Goal: Information Seeking & Learning: Check status

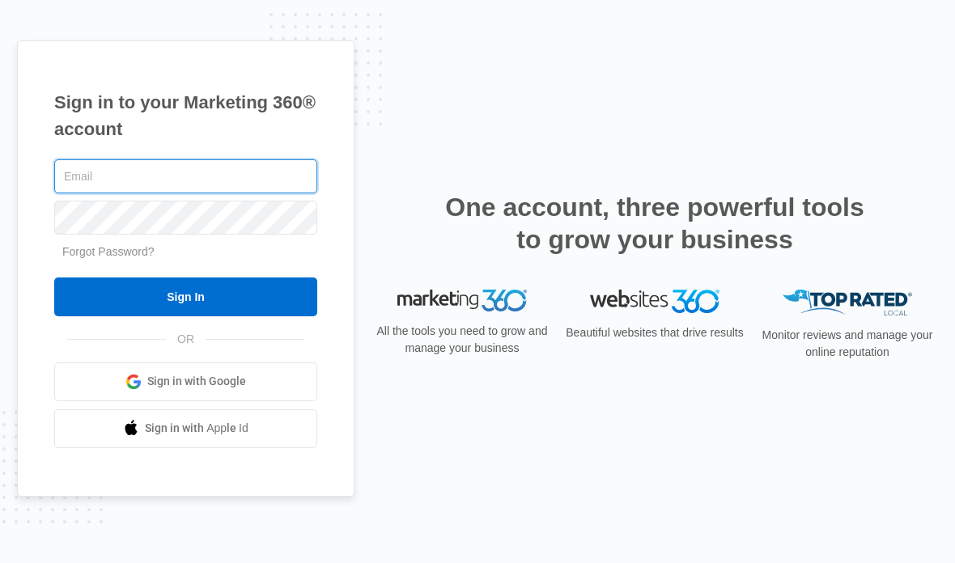
type input "[PERSON_NAME][EMAIL_ADDRESS][DOMAIN_NAME]"
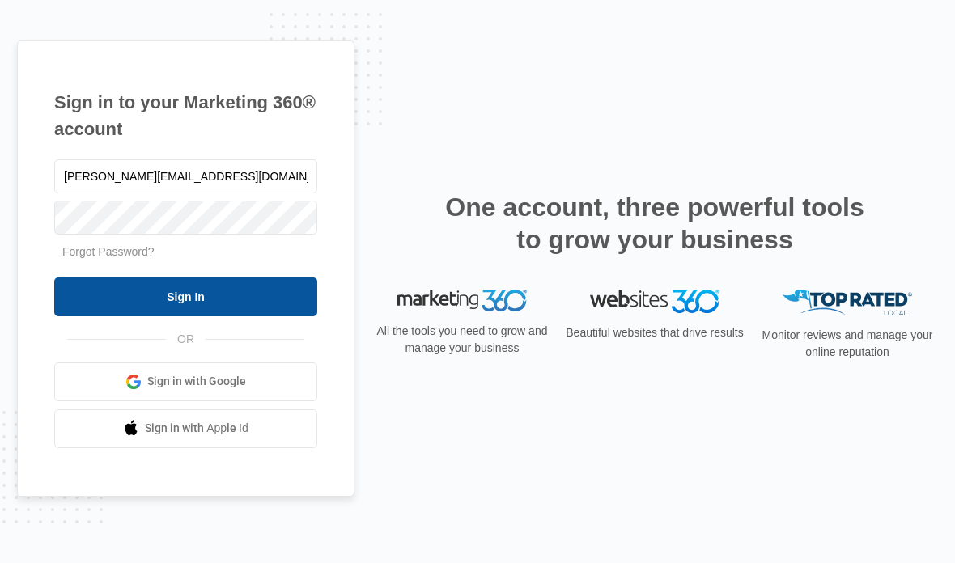
click at [168, 316] on input "Sign In" at bounding box center [185, 297] width 263 height 39
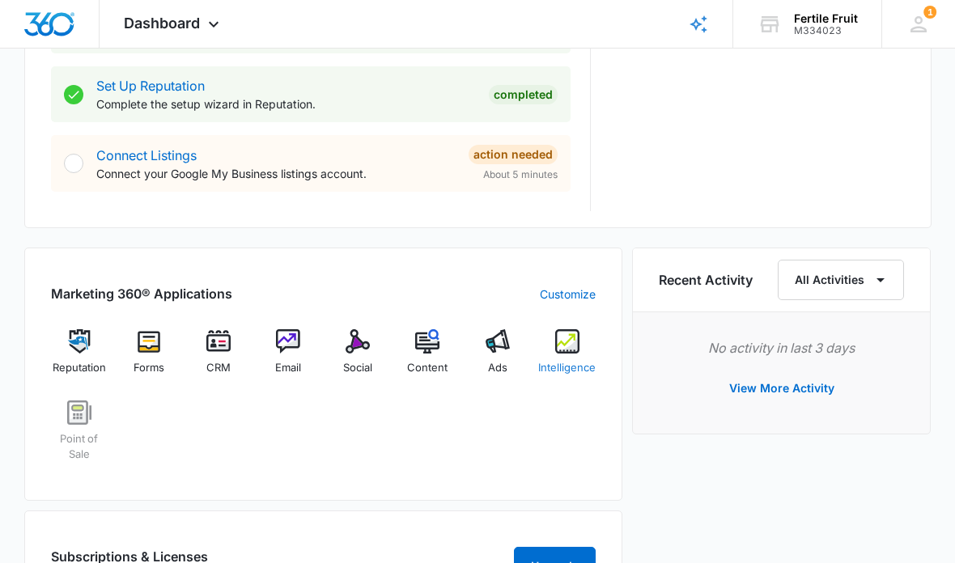
scroll to position [808, 0]
click at [418, 340] on img at bounding box center [427, 341] width 24 height 24
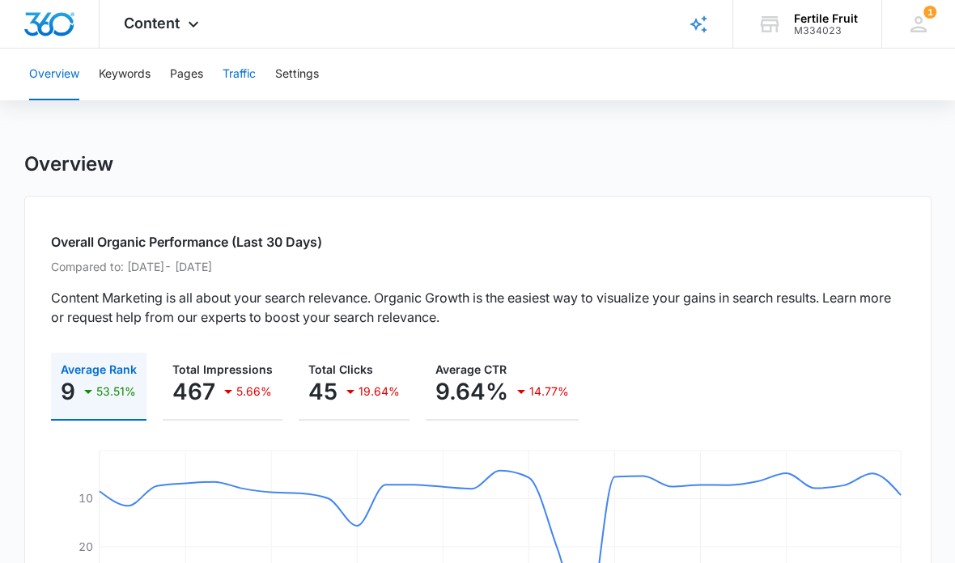
click at [234, 70] on button "Traffic" at bounding box center [239, 75] width 33 height 52
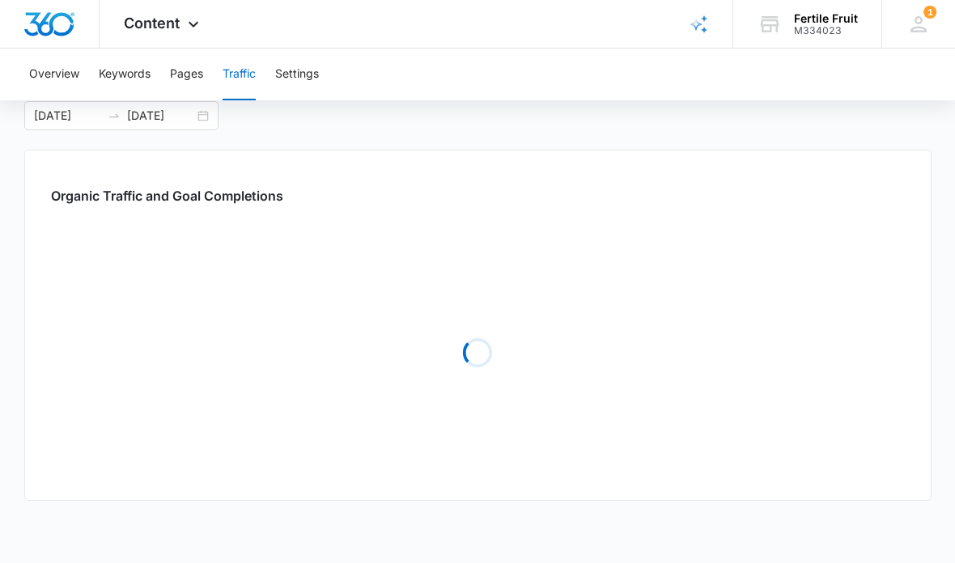
scroll to position [195, 0]
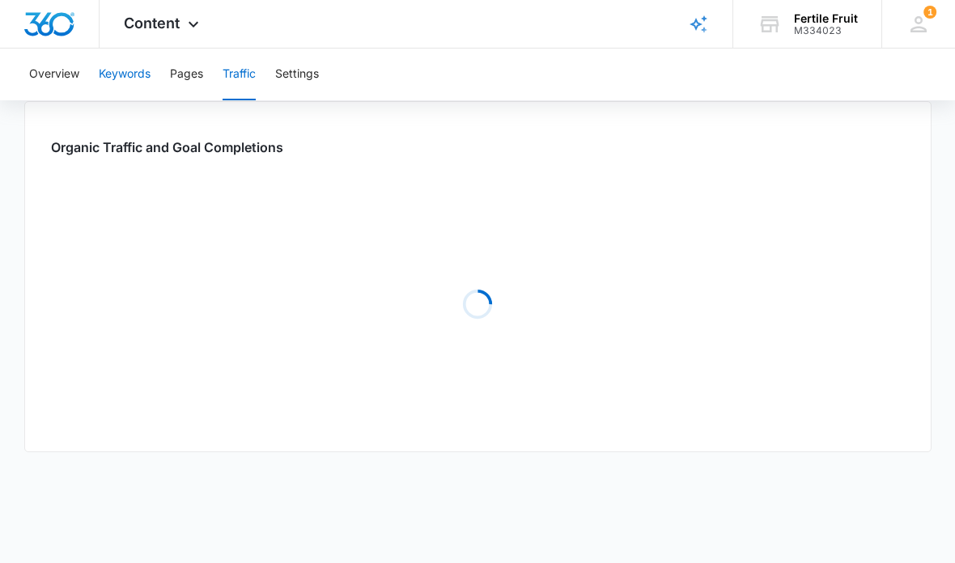
click at [137, 66] on button "Keywords" at bounding box center [125, 75] width 52 height 52
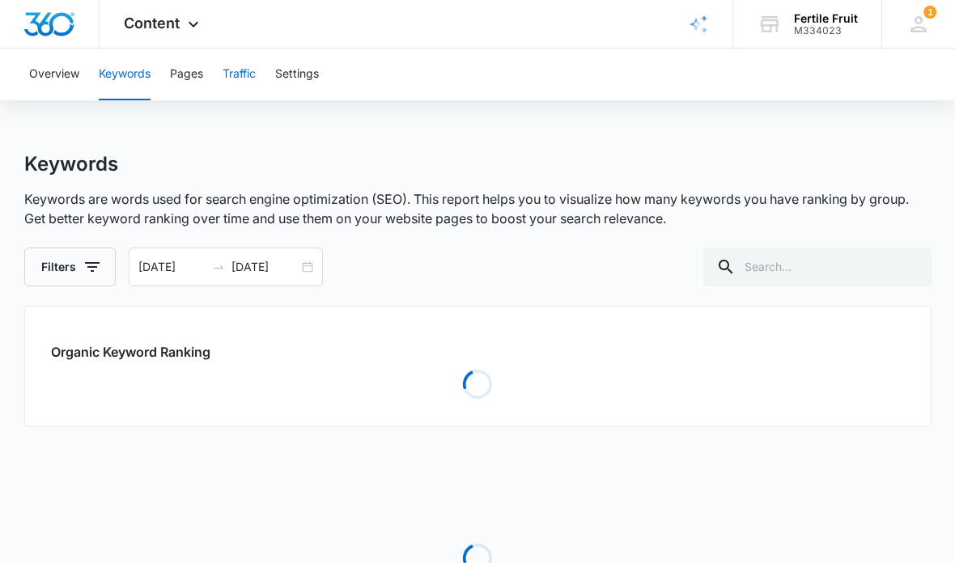
click at [247, 82] on button "Traffic" at bounding box center [239, 75] width 33 height 52
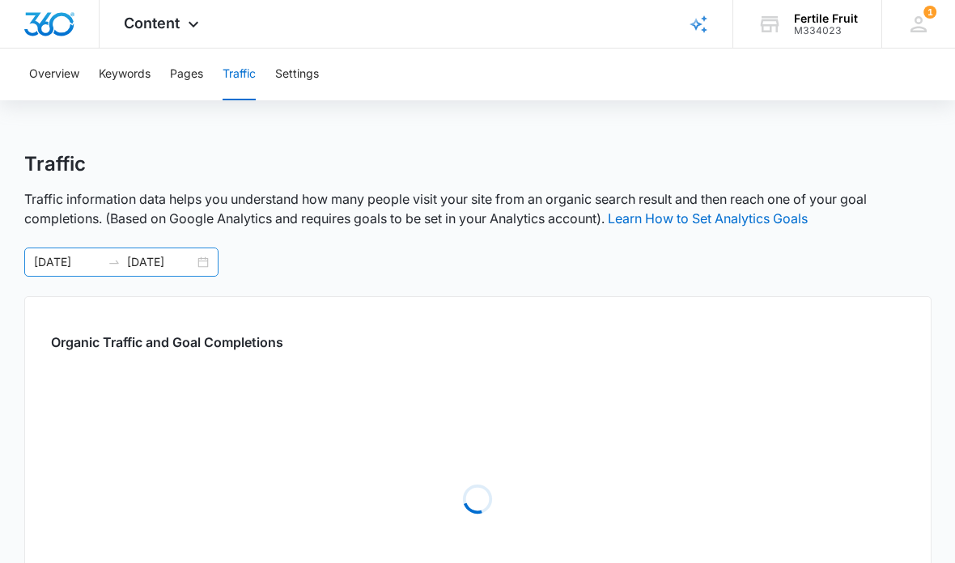
click at [209, 261] on div "[DATE] [DATE]" at bounding box center [121, 262] width 194 height 29
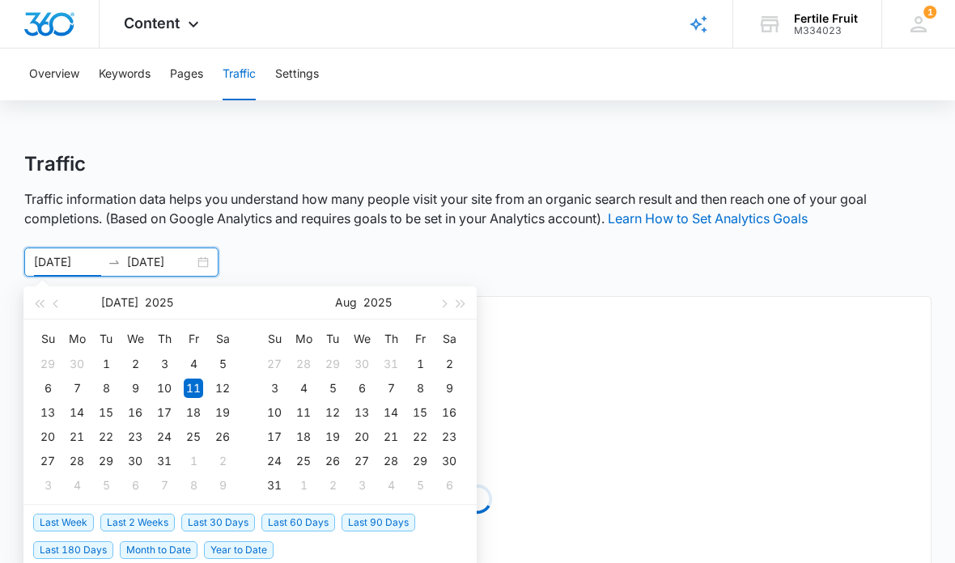
click at [227, 524] on span "Last 30 Days" at bounding box center [218, 523] width 74 height 18
type input "[DATE]"
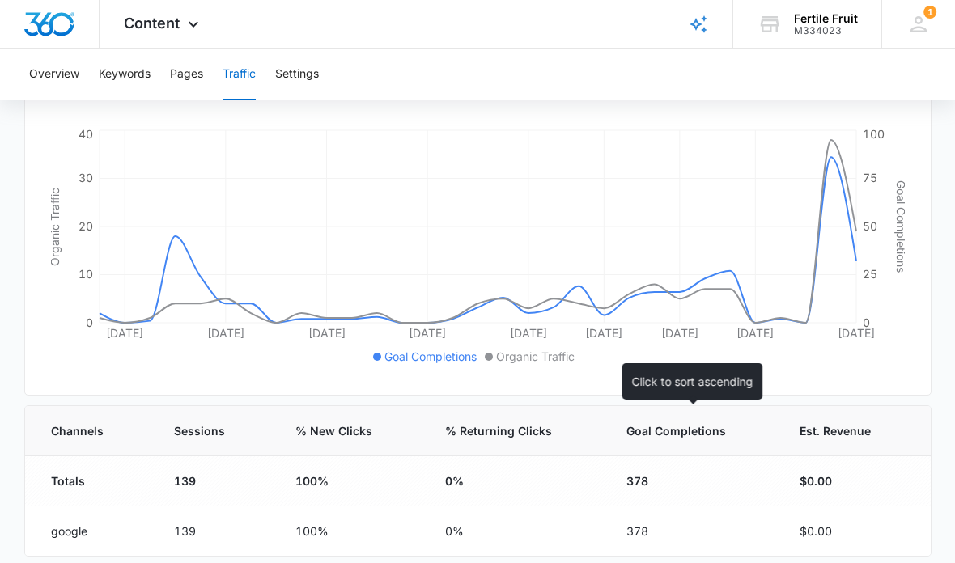
scroll to position [238, 0]
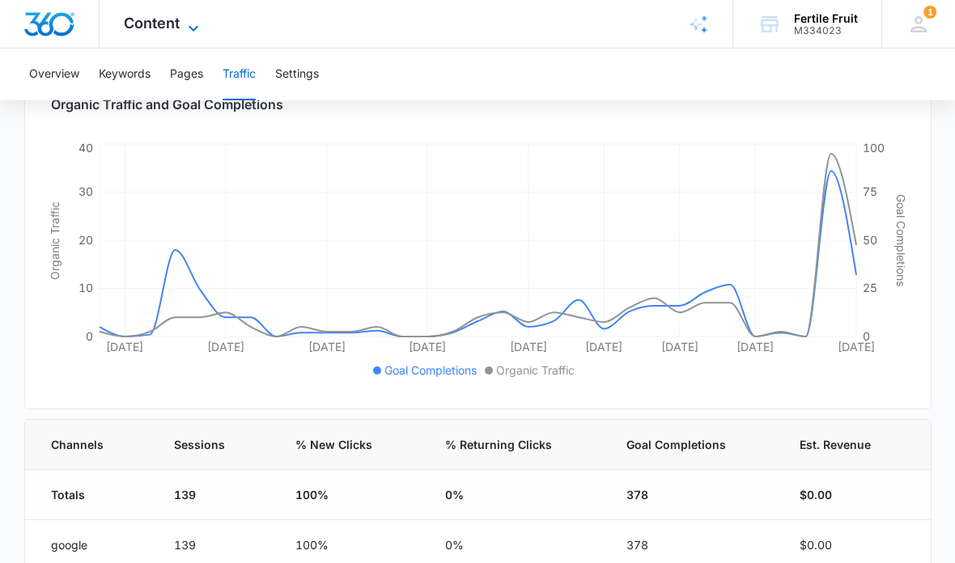
click at [142, 23] on span "Content" at bounding box center [152, 23] width 56 height 17
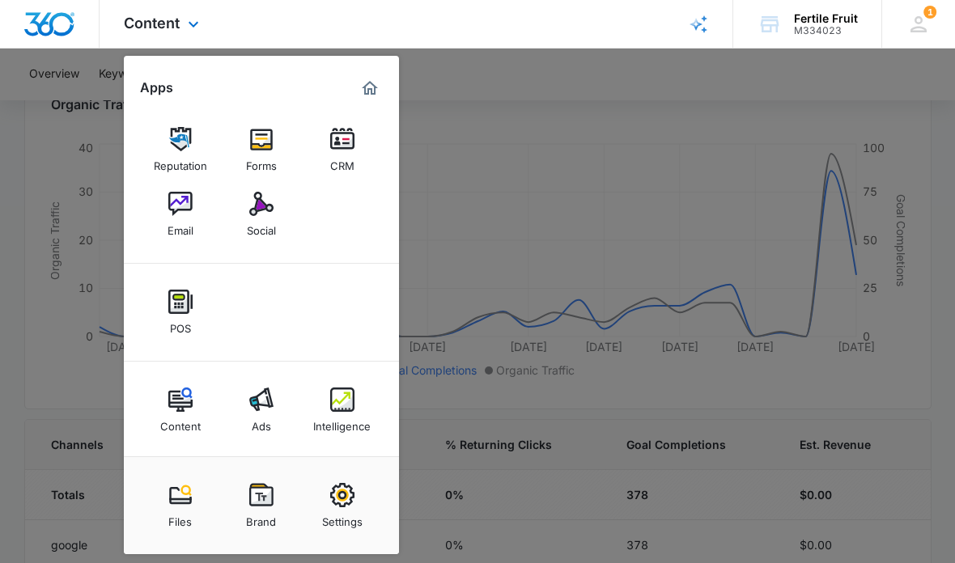
scroll to position [256, 0]
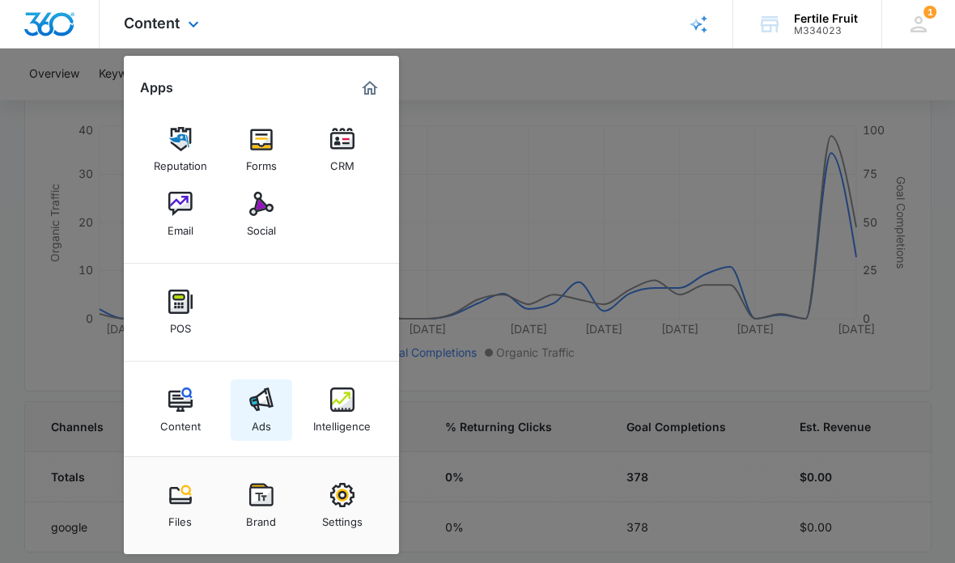
click at [252, 397] on img at bounding box center [261, 400] width 24 height 24
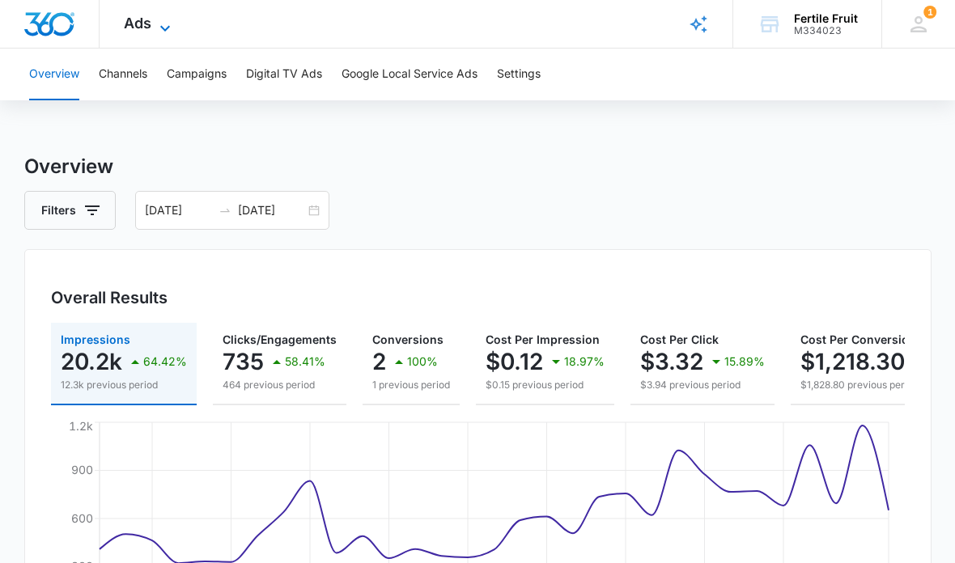
click at [149, 28] on span "Ads" at bounding box center [138, 23] width 28 height 17
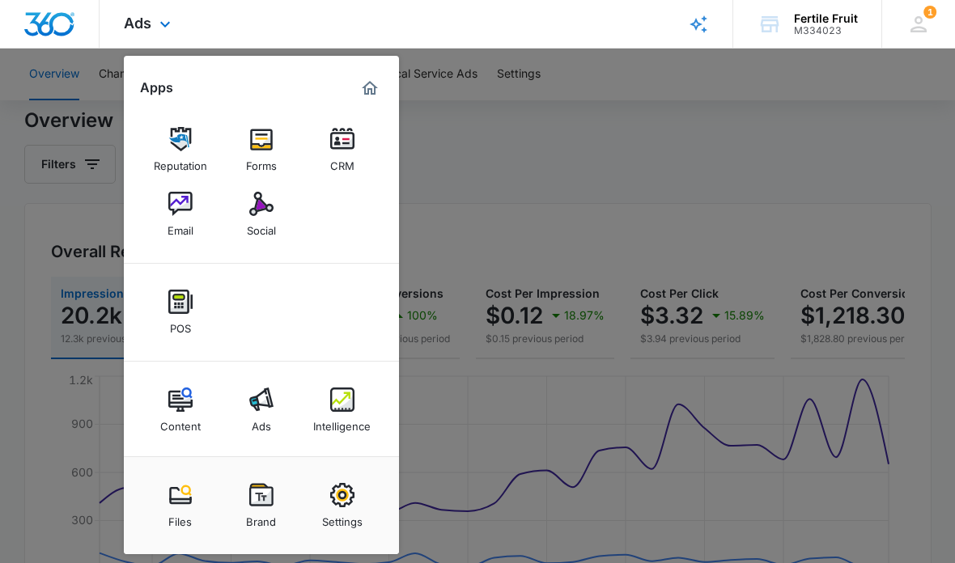
scroll to position [47, 0]
click at [178, 395] on img at bounding box center [180, 400] width 24 height 24
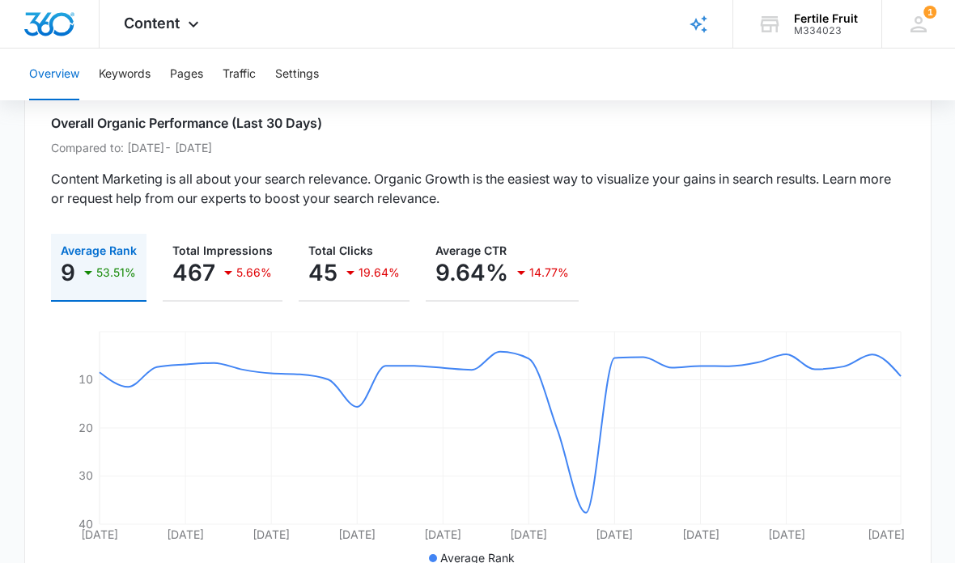
scroll to position [118, 0]
